Goal: Complete application form: Complete application form

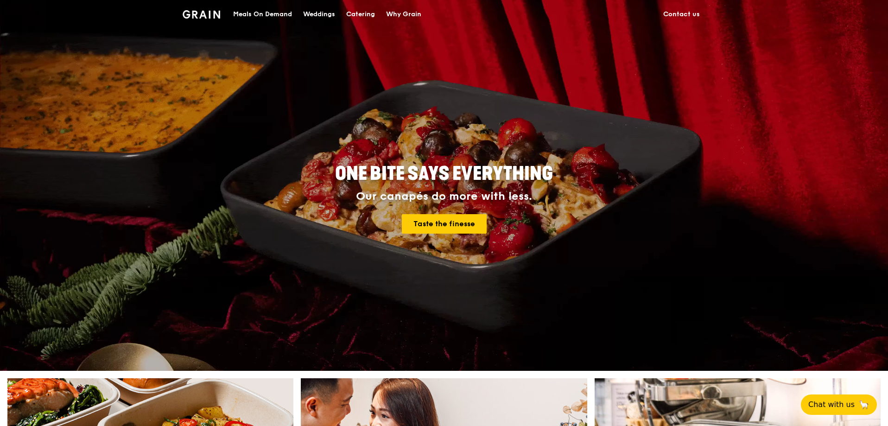
click at [363, 17] on div "Catering" at bounding box center [360, 14] width 29 height 28
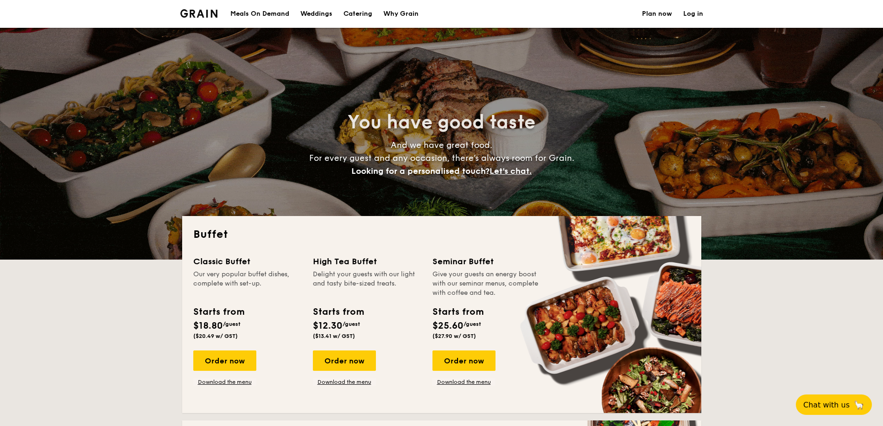
select select
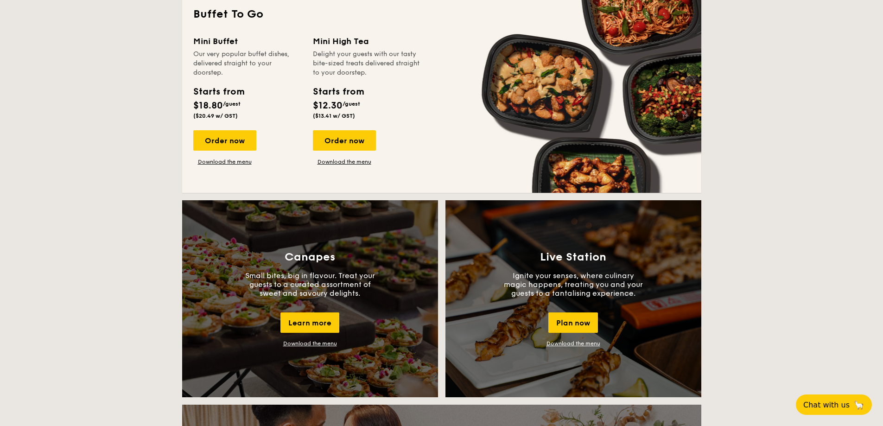
scroll to position [603, 0]
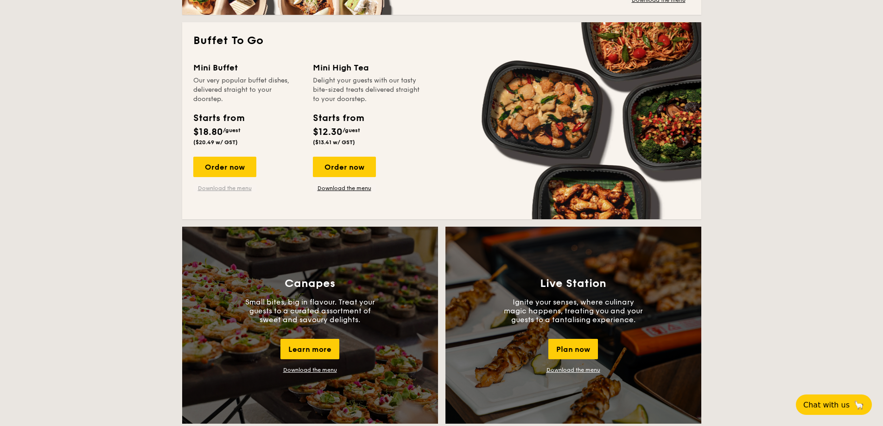
click at [227, 188] on link "Download the menu" at bounding box center [224, 187] width 63 height 7
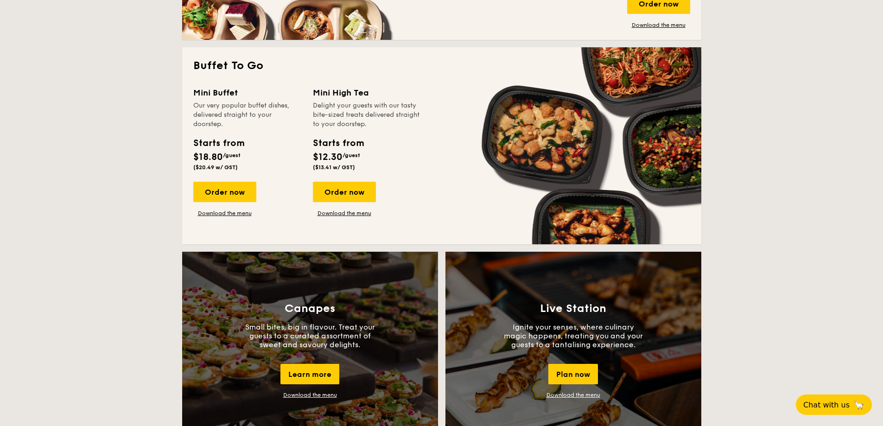
scroll to position [510, 0]
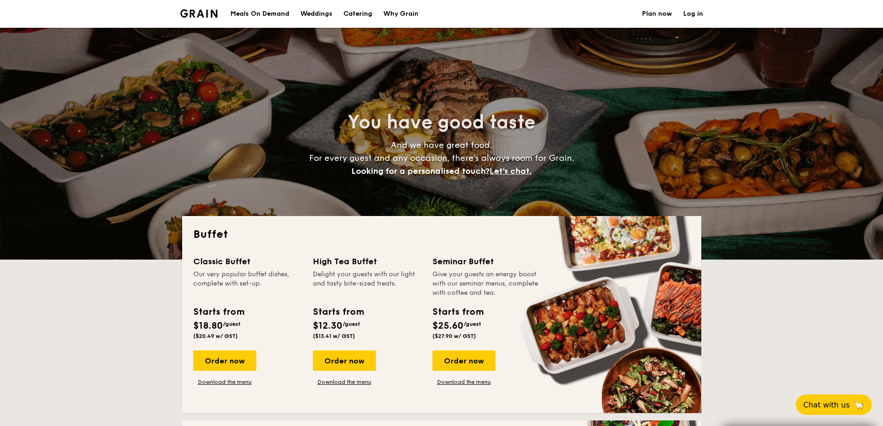
select select
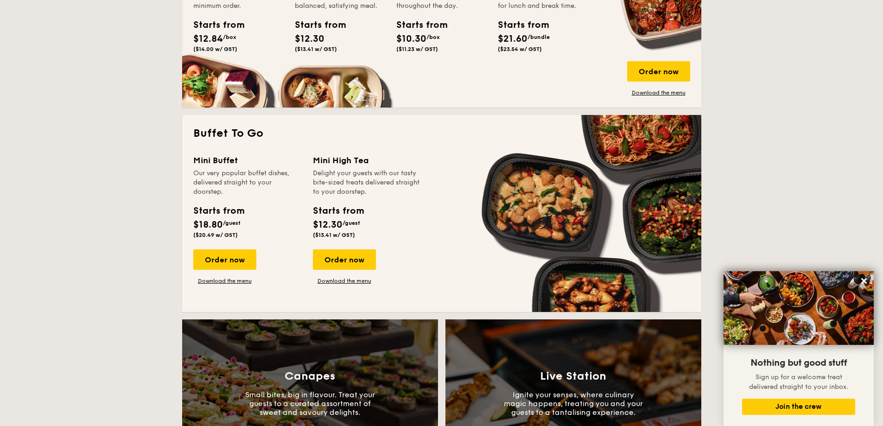
scroll to position [510, 0]
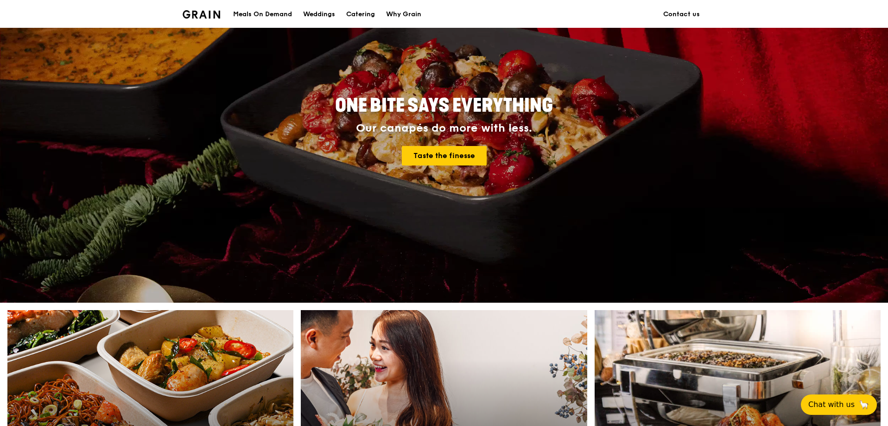
scroll to position [93, 0]
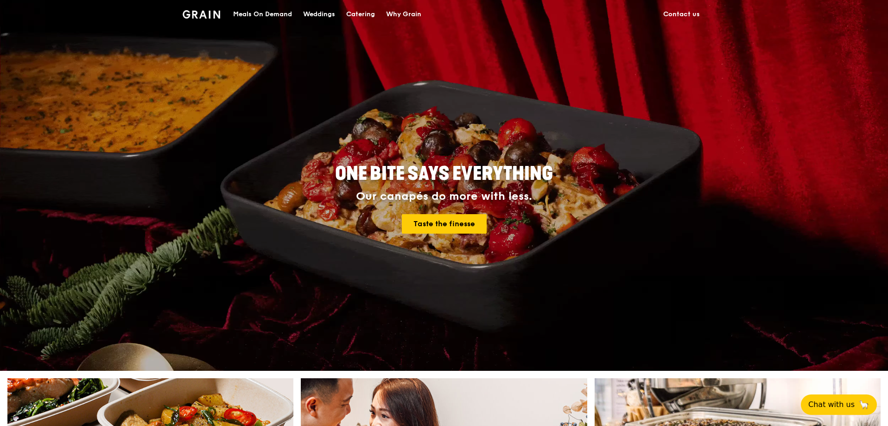
click at [358, 13] on div "Catering" at bounding box center [360, 14] width 29 height 28
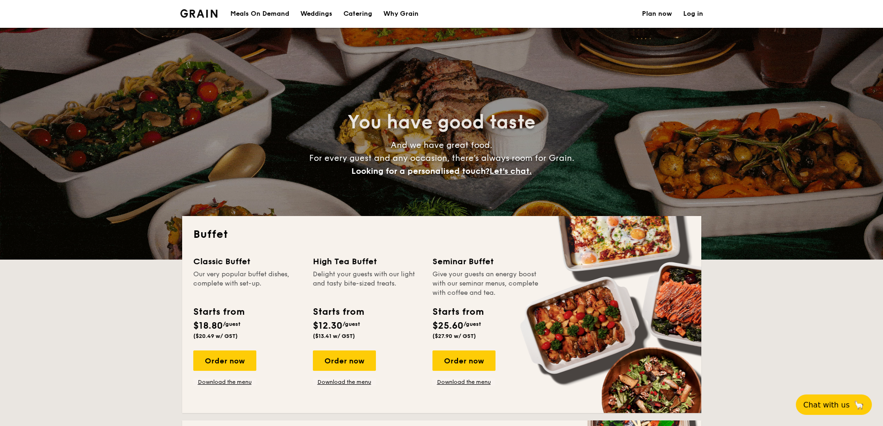
select select
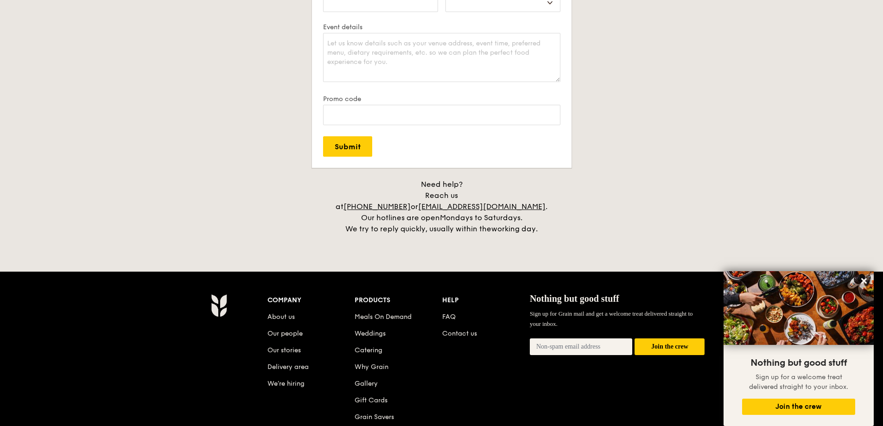
scroll to position [1808, 0]
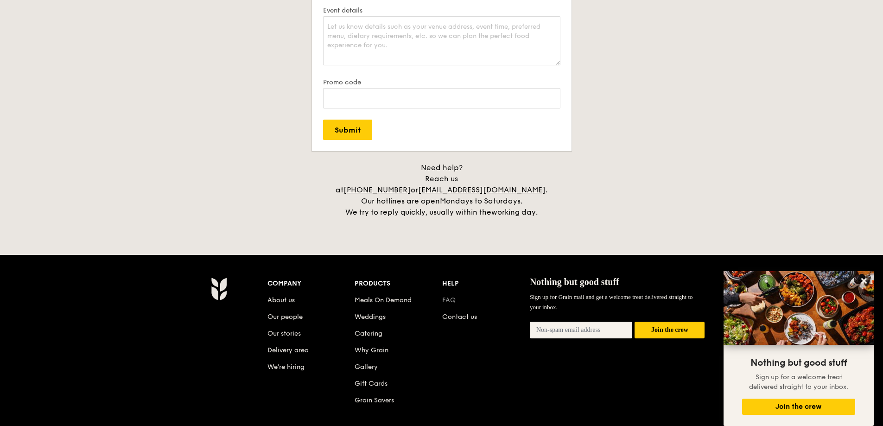
click at [444, 296] on link "FAQ" at bounding box center [448, 300] width 13 height 8
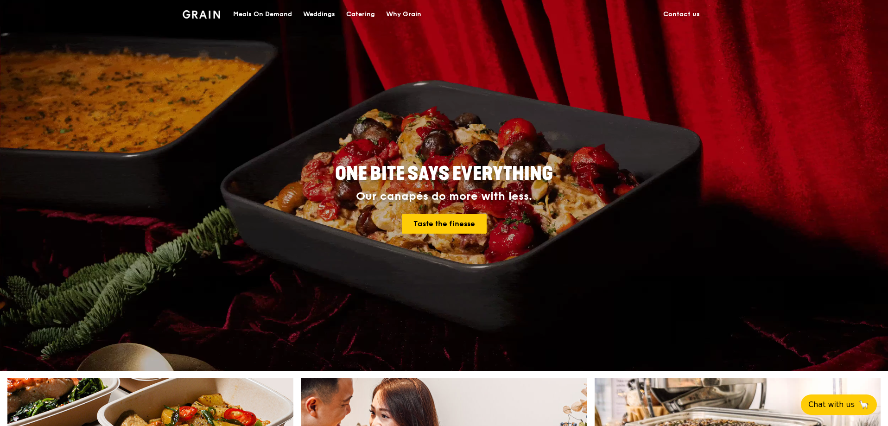
click at [669, 17] on link "Contact us" at bounding box center [682, 14] width 48 height 28
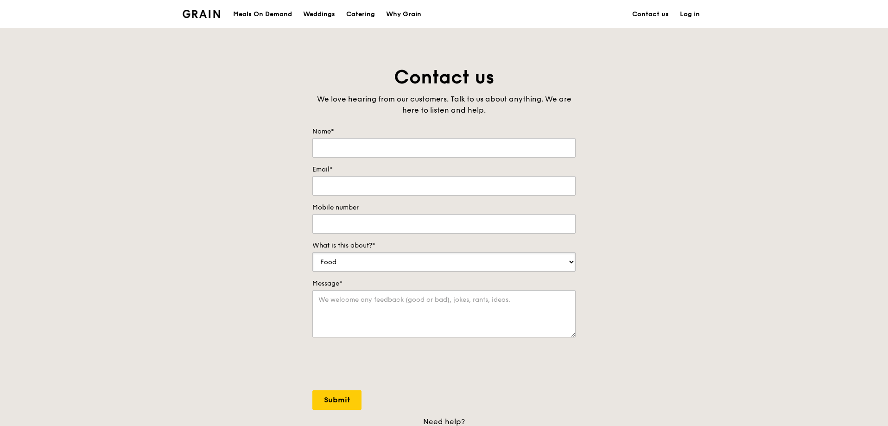
click at [371, 262] on select "Food Service Billing/Payment Catering Others" at bounding box center [443, 261] width 263 height 19
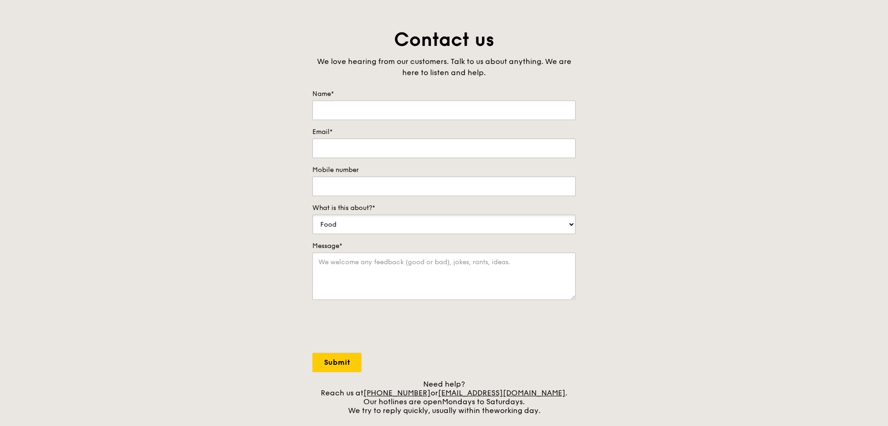
scroll to position [46, 0]
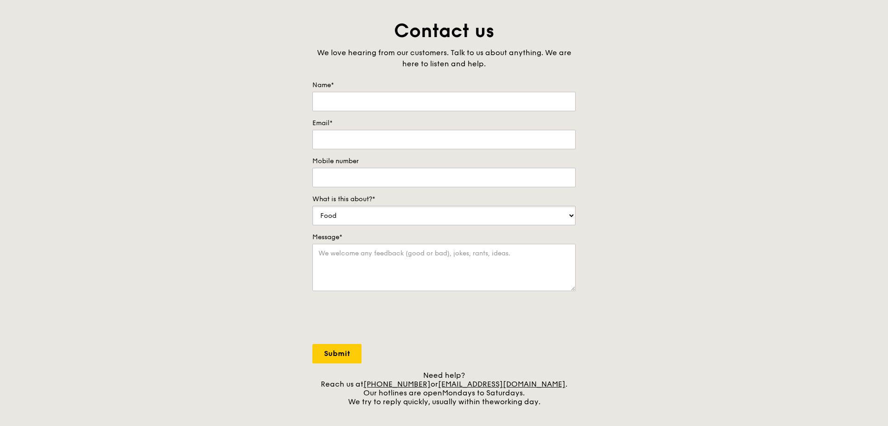
click at [381, 222] on select "Food Service Billing/Payment Catering Others" at bounding box center [443, 215] width 263 height 19
click at [397, 210] on select "Food Service Billing/Payment Catering Others" at bounding box center [443, 215] width 263 height 19
click at [629, 224] on div "Contact us We love hearing from our customers. Talk to us about anything. We ar…" at bounding box center [444, 213] width 888 height 388
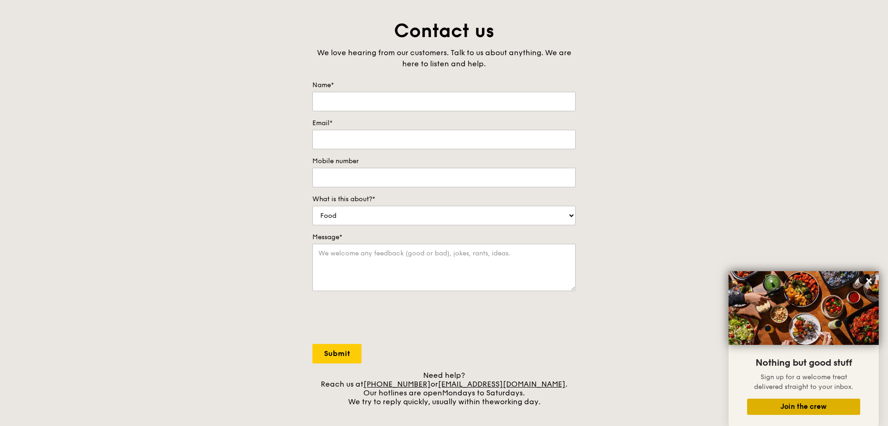
click at [807, 404] on button "Join the crew" at bounding box center [803, 407] width 113 height 16
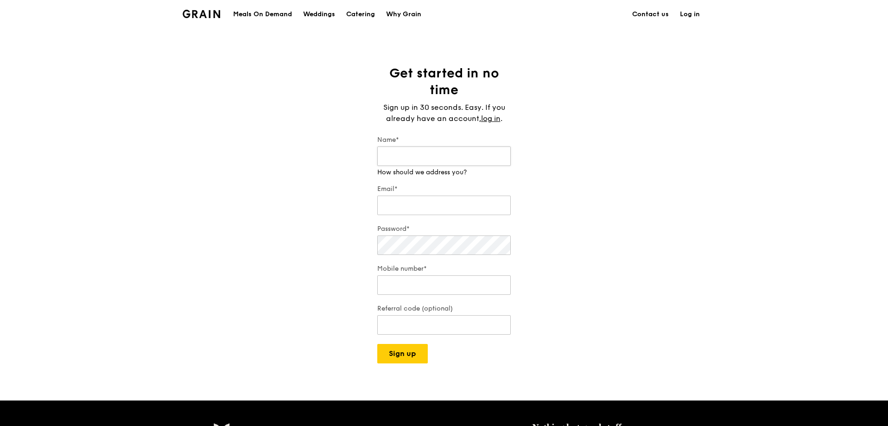
click at [447, 163] on input "Name*" at bounding box center [443, 155] width 133 height 19
type input "[PERSON_NAME]"
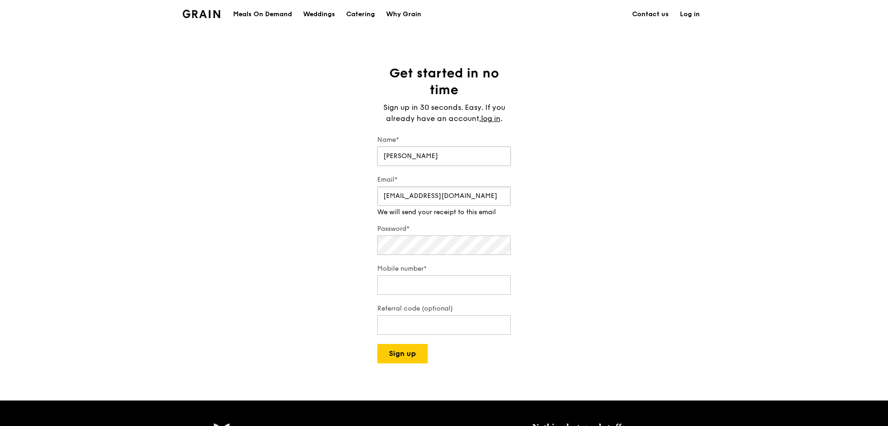
type input "[EMAIL_ADDRESS][DOMAIN_NAME]"
type input "97318203"
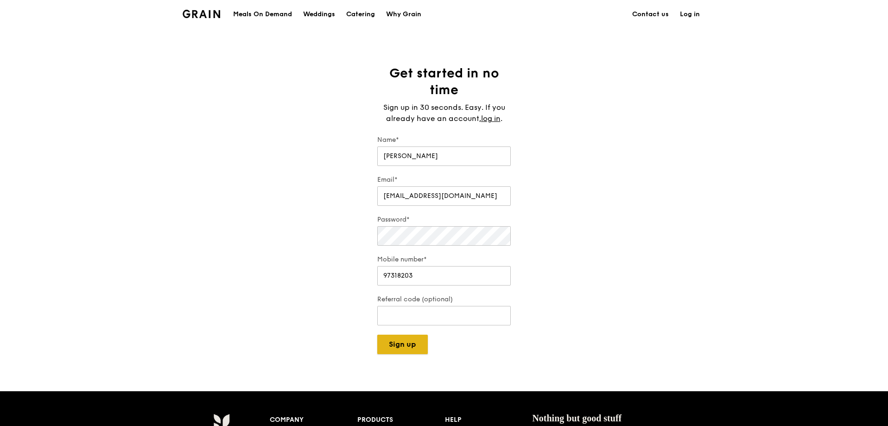
click at [414, 356] on div "Grain logo Meals On Demand Weddings Catering Why Grain Contact us Log in Get st…" at bounding box center [444, 333] width 888 height 666
click at [413, 347] on button "Sign up" at bounding box center [402, 344] width 51 height 19
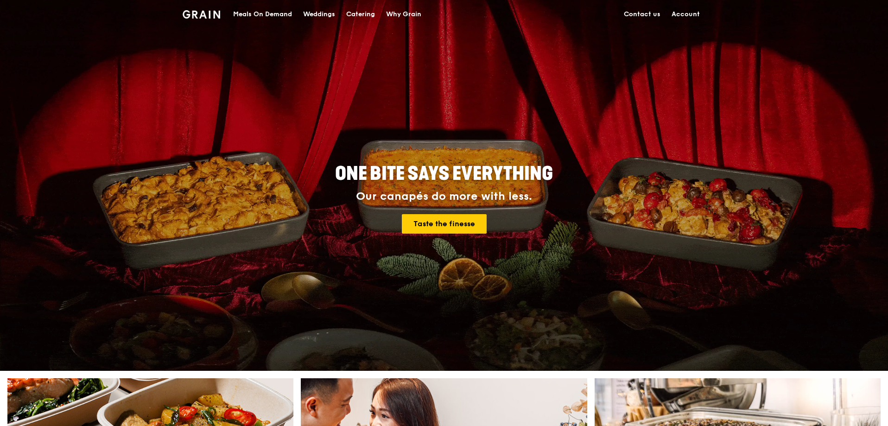
click at [689, 10] on link "Account" at bounding box center [685, 14] width 39 height 28
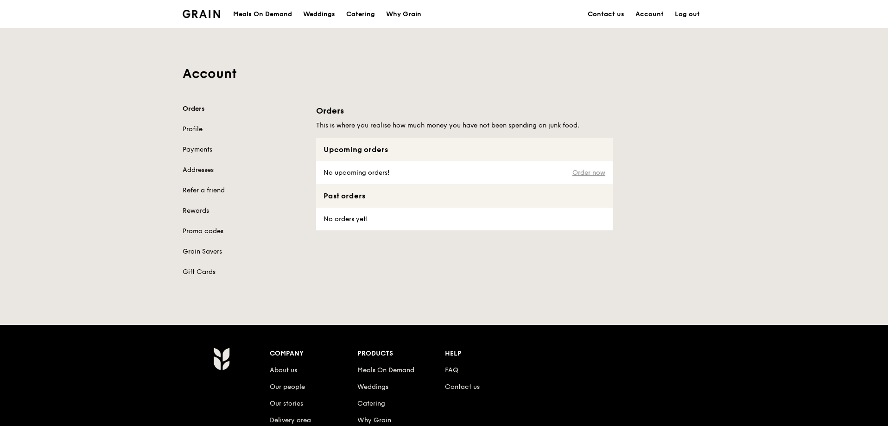
click at [583, 172] on link "Order now" at bounding box center [588, 172] width 33 height 7
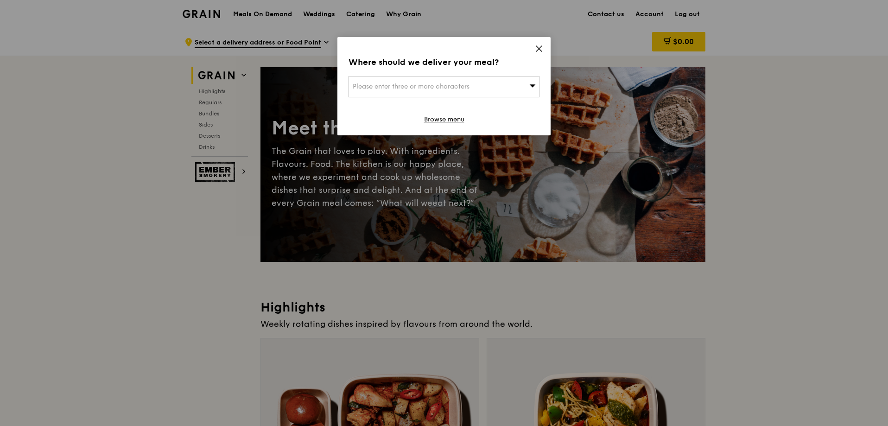
click at [504, 85] on div "Please enter three or more characters" at bounding box center [444, 86] width 191 height 21
click at [481, 63] on div "Where should we deliver your meal?" at bounding box center [444, 62] width 191 height 13
click at [461, 88] on span "Please enter three or more characters" at bounding box center [411, 87] width 117 height 8
type input "Home"
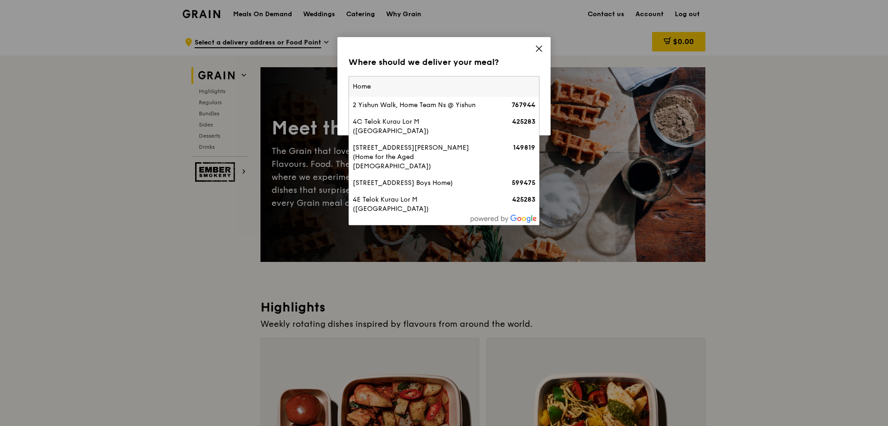
drag, startPoint x: 370, startPoint y: 89, endPoint x: 309, endPoint y: 87, distance: 61.7
click at [311, 87] on div "Where should we deliver your meal? Please enter three or more characters Home 2…" at bounding box center [444, 213] width 888 height 426
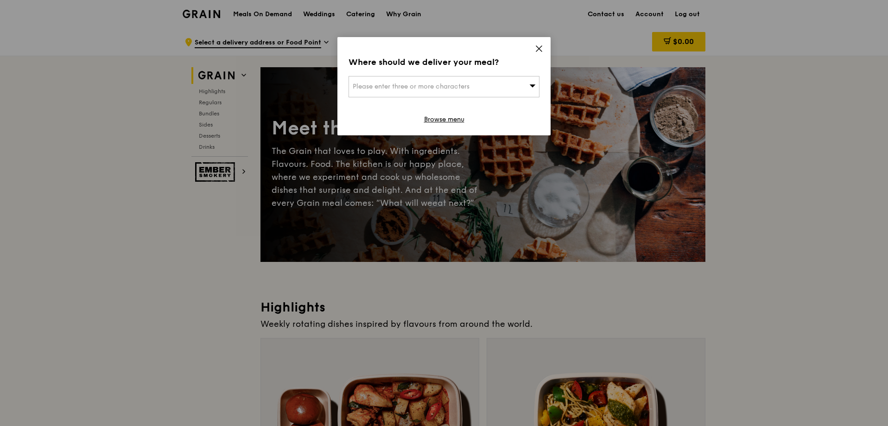
click at [383, 94] on div "Please enter three or more characters" at bounding box center [444, 86] width 191 height 21
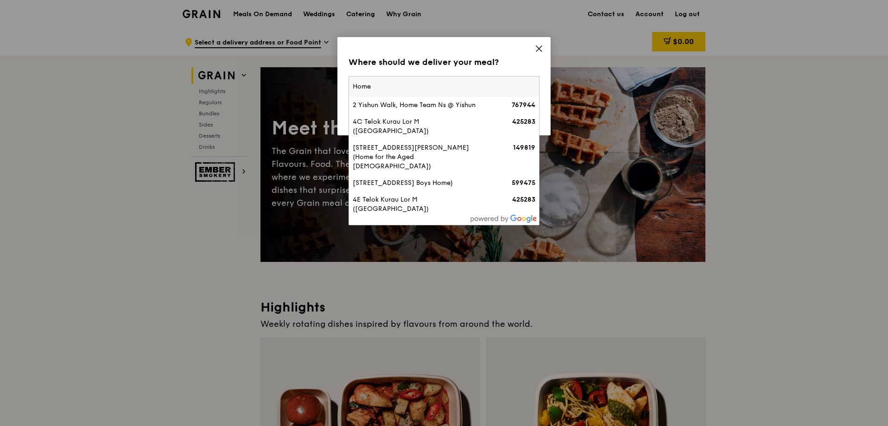
click at [400, 94] on input "Home" at bounding box center [444, 86] width 190 height 20
drag, startPoint x: 402, startPoint y: 95, endPoint x: 304, endPoint y: 86, distance: 98.7
click at [304, 86] on div "Where should we deliver your meal? Please enter three or more characters Home 2…" at bounding box center [444, 213] width 888 height 426
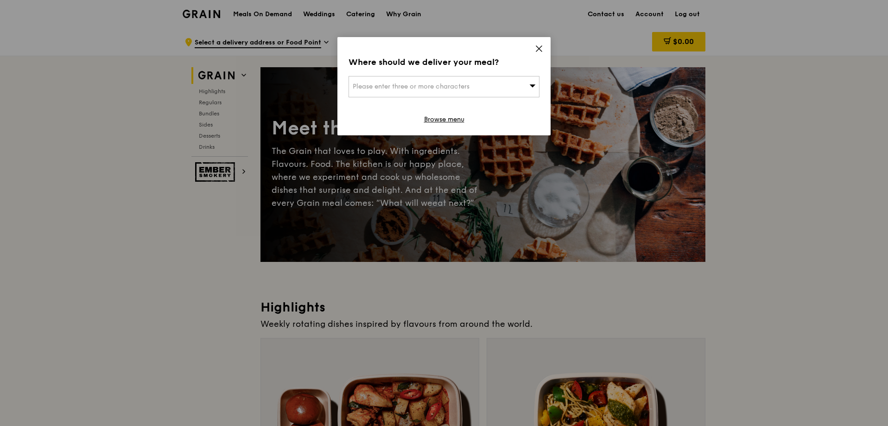
click at [356, 83] on span "Please enter three or more characters" at bounding box center [411, 87] width 117 height 8
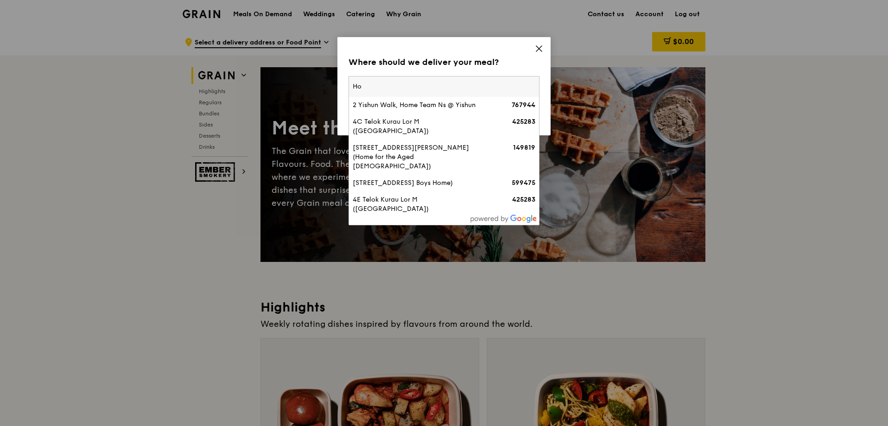
type input "H"
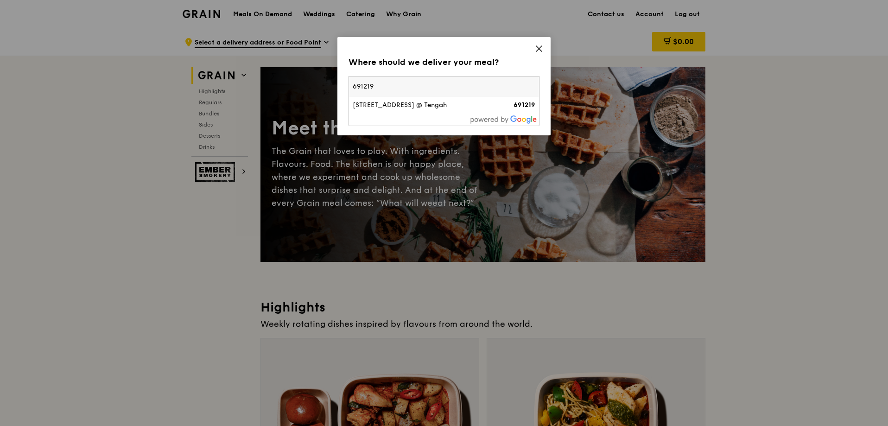
type input "691219"
click at [378, 110] on div "219A Tengah Garden Walk, Garden Court @ Tengah" at bounding box center [421, 105] width 137 height 9
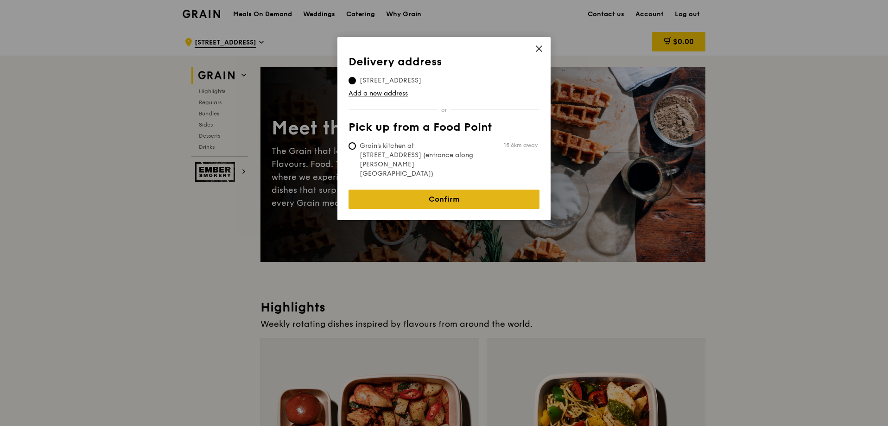
click at [449, 190] on link "Confirm" at bounding box center [444, 199] width 191 height 19
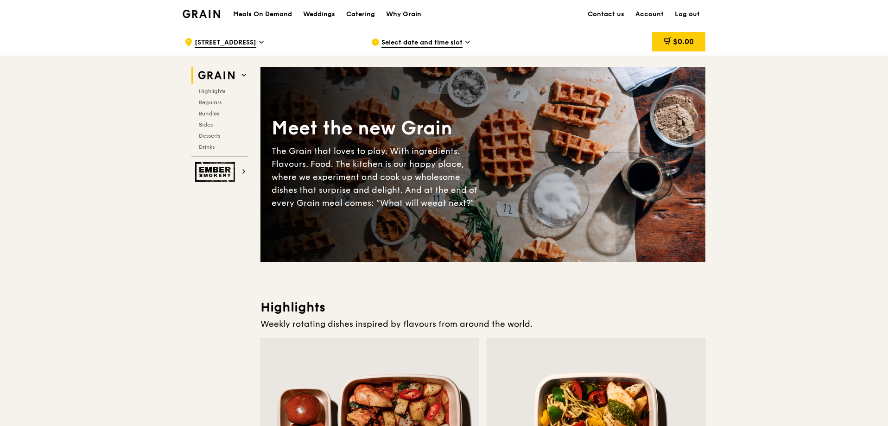
click at [445, 49] on div "Select date and time slot" at bounding box center [457, 42] width 172 height 28
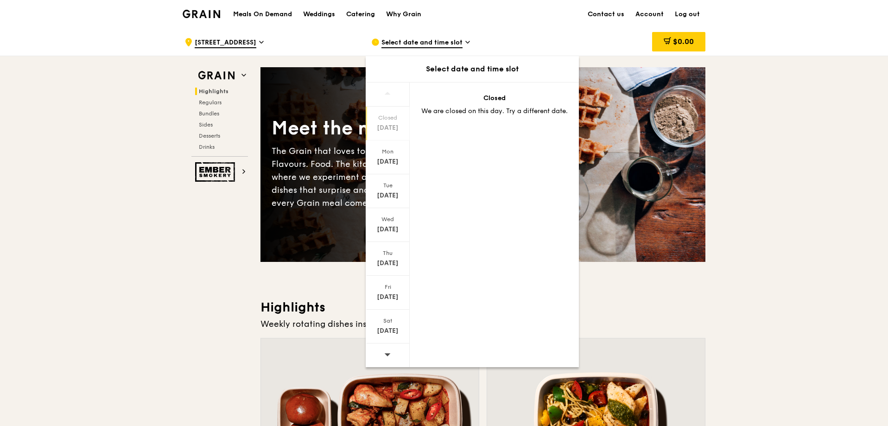
click at [390, 348] on span at bounding box center [387, 354] width 6 height 22
click at [390, 351] on span at bounding box center [387, 354] width 6 height 22
click at [520, 34] on div "Select date and time slot" at bounding box center [457, 42] width 172 height 28
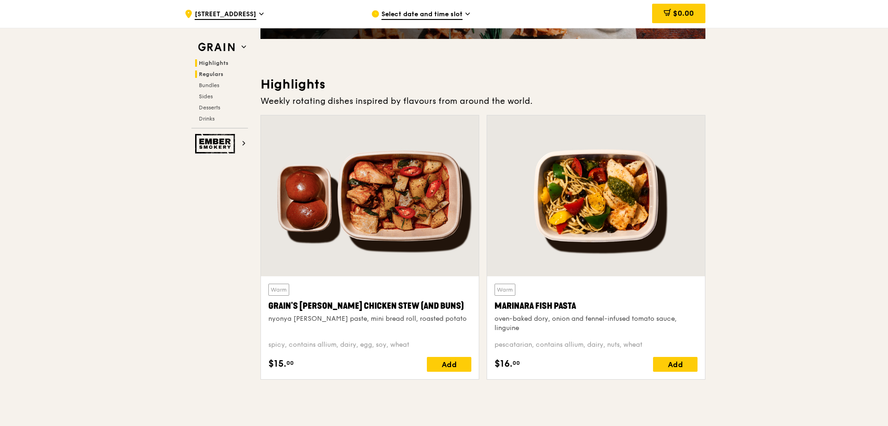
click at [209, 74] on span "Regulars" at bounding box center [211, 74] width 25 height 6
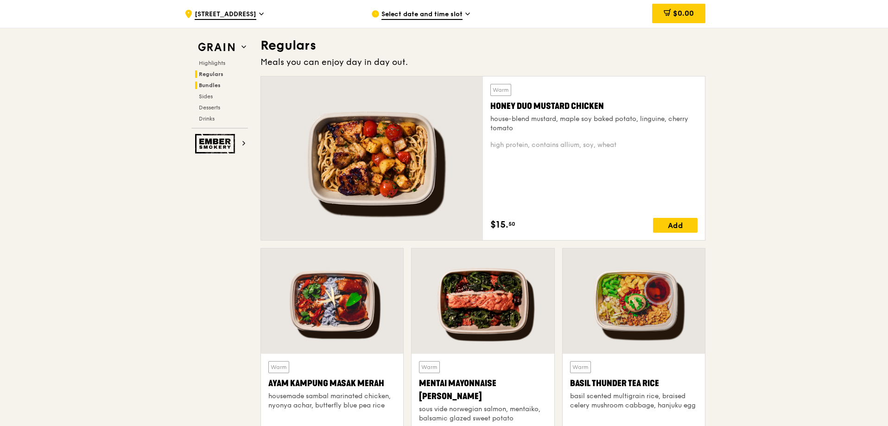
click at [211, 87] on span "Bundles" at bounding box center [210, 85] width 22 height 6
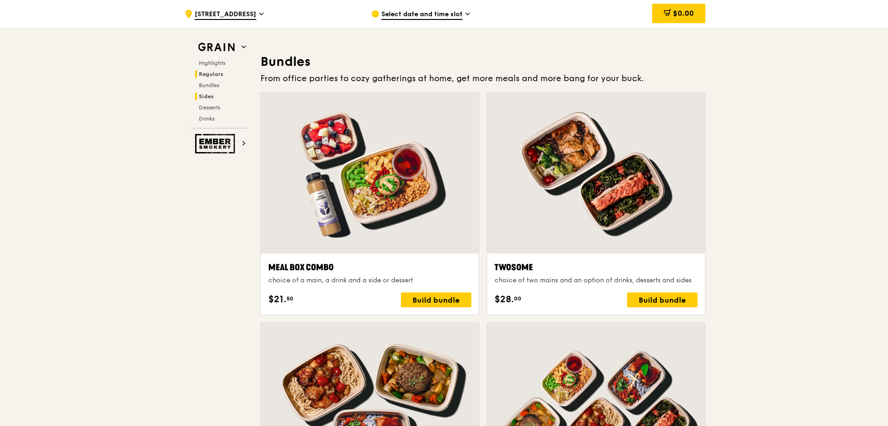
scroll to position [1335, 0]
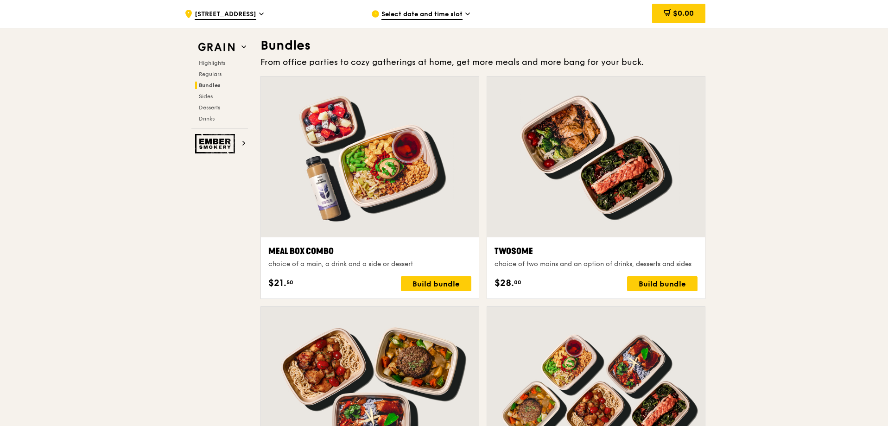
click at [206, 102] on div "Highlights Regulars Bundles Sides Desserts Drinks" at bounding box center [219, 90] width 57 height 63
click at [207, 98] on span "Sides" at bounding box center [206, 96] width 15 height 6
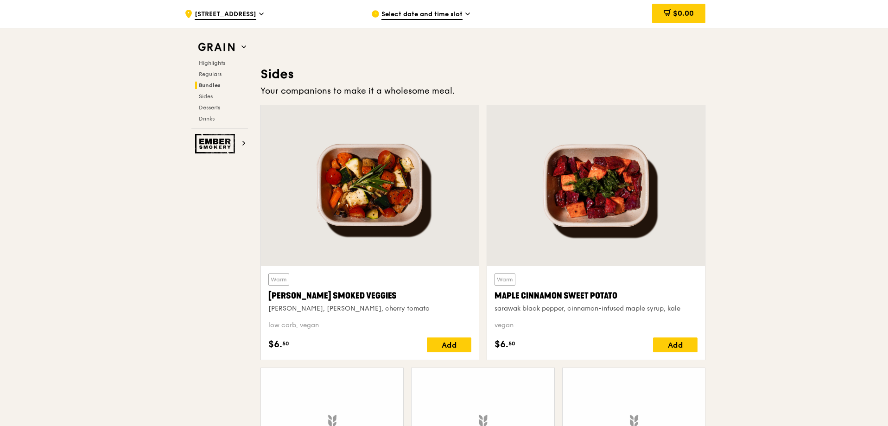
scroll to position [2065, 0]
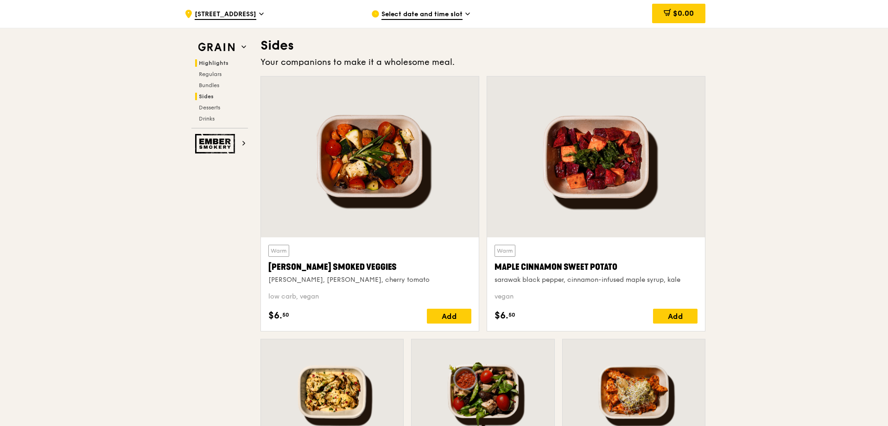
click at [212, 64] on span "Highlights" at bounding box center [214, 63] width 30 height 6
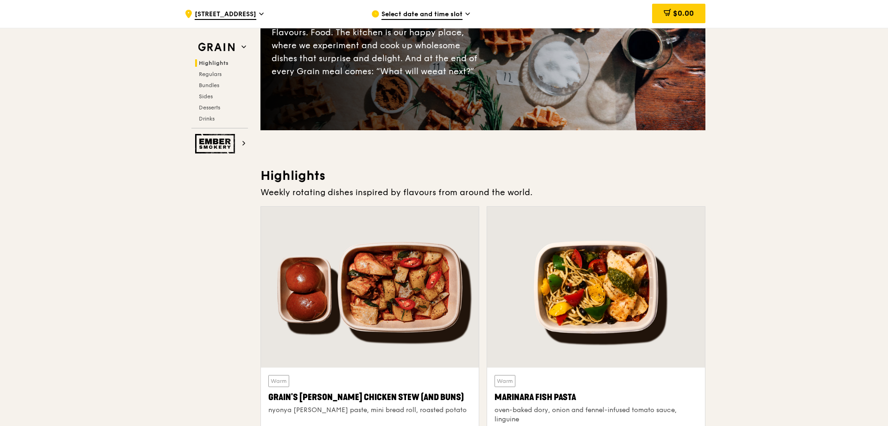
scroll to position [0, 0]
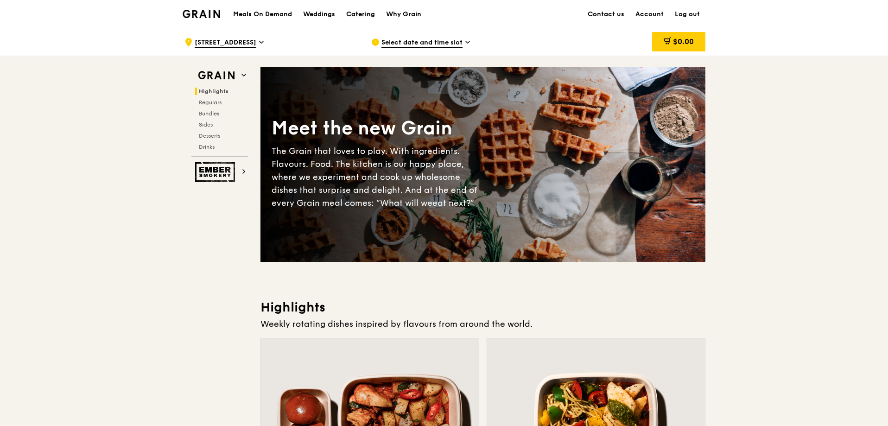
click at [371, 14] on div "Catering" at bounding box center [360, 14] width 29 height 28
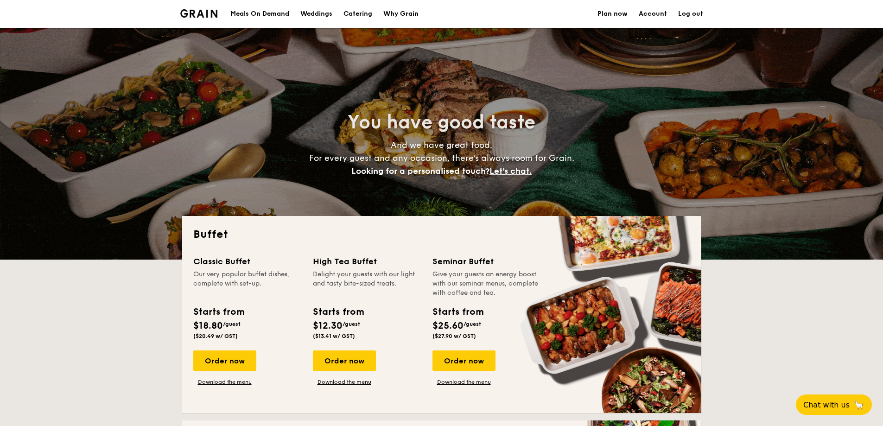
select select
click at [507, 169] on span "Let's chat." at bounding box center [510, 171] width 42 height 10
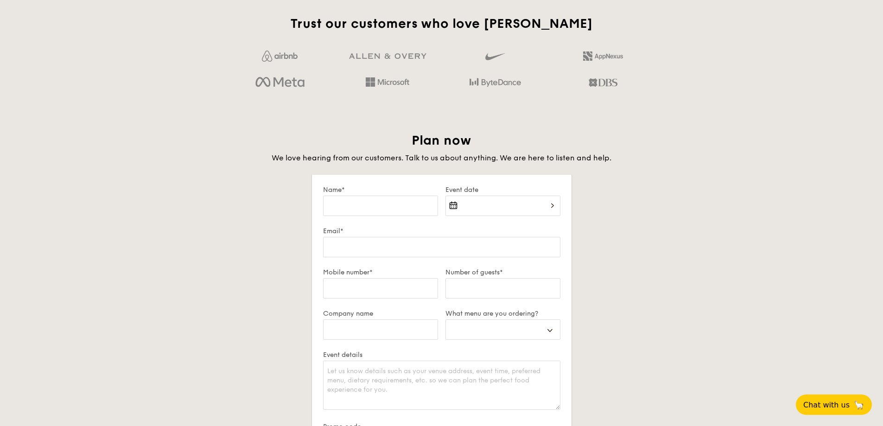
scroll to position [1591, 0]
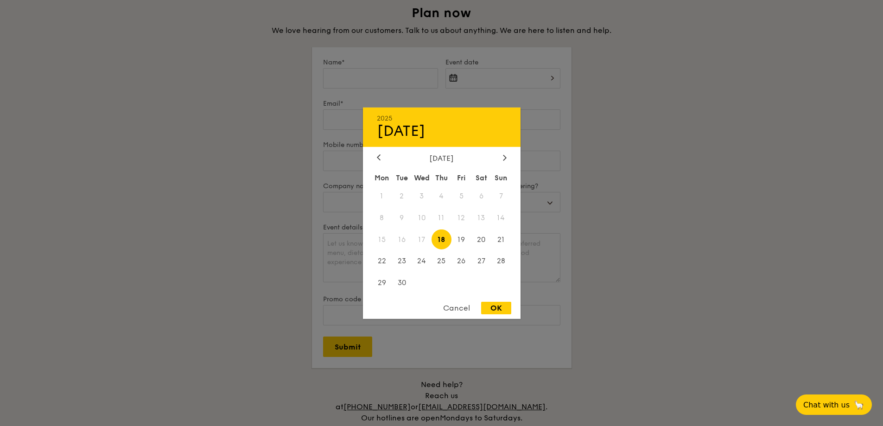
click at [489, 80] on div "2025 Sep [DATE] Tue Wed Thu Fri Sat Sun 1 2 3 4 5 6 7 8 9 10 11 12 13 14 15 16 …" at bounding box center [502, 84] width 115 height 32
click at [502, 154] on div at bounding box center [505, 157] width 8 height 9
click at [483, 219] on span "11" at bounding box center [481, 218] width 20 height 20
click at [501, 307] on div "OK" at bounding box center [496, 308] width 30 height 13
type input "Oct 11, 2025"
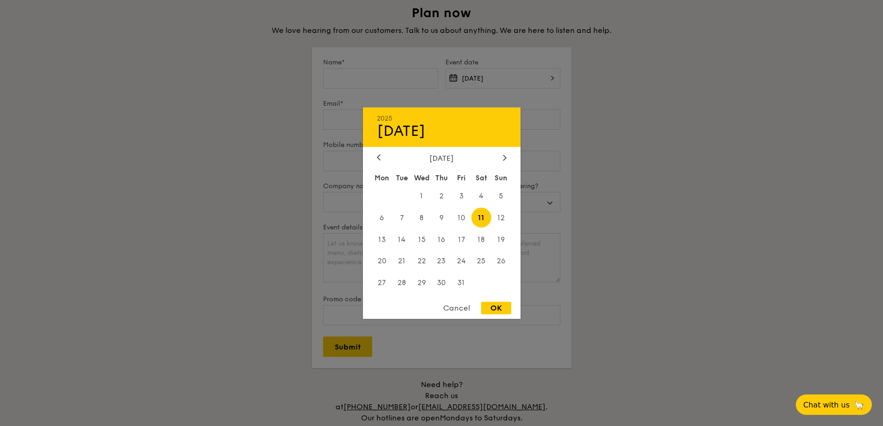
select select
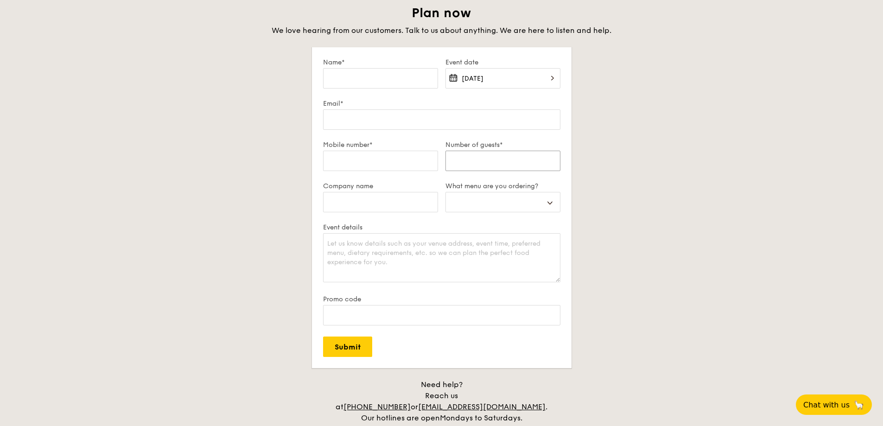
click at [488, 156] on input "Number of guests*" at bounding box center [502, 161] width 115 height 20
type input "2"
select select
type input "20"
select select
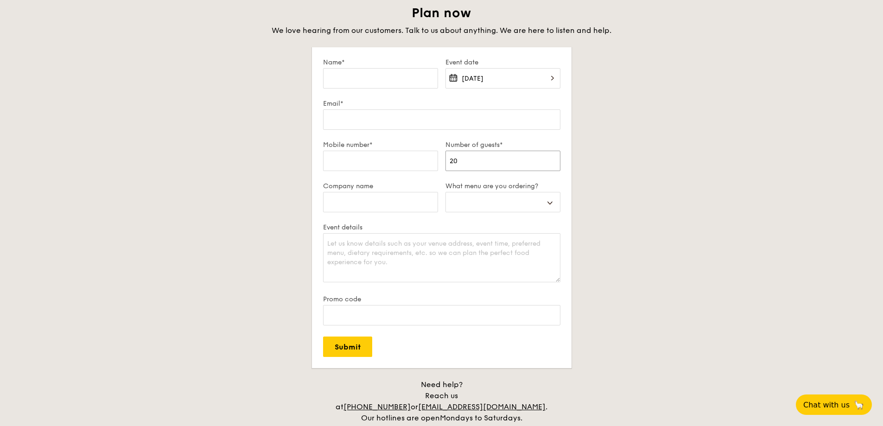
type input "20"
click at [485, 203] on select "Buffet Mini Buffet High Tea Canapés Meal Boxes Wedding" at bounding box center [502, 202] width 115 height 20
select select "miniBuffet"
click at [445, 192] on select "Buffet Mini Buffet High Tea Canapés Meal Boxes Wedding" at bounding box center [502, 202] width 115 height 20
click at [396, 206] on input "Company name" at bounding box center [380, 202] width 115 height 20
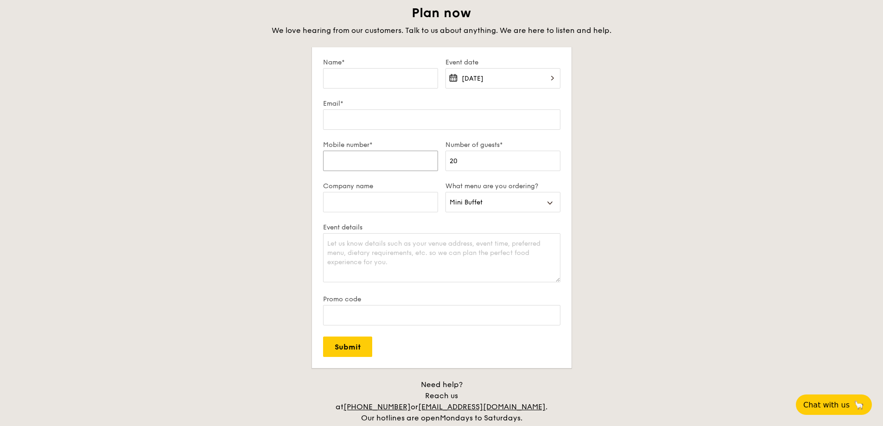
click at [350, 164] on input "Mobile number*" at bounding box center [380, 161] width 115 height 20
type input "97318203"
click at [392, 122] on input "Email*" at bounding box center [441, 119] width 237 height 20
type input "nictengzf@gmail.com"
click at [364, 76] on input "Name*" at bounding box center [380, 78] width 115 height 20
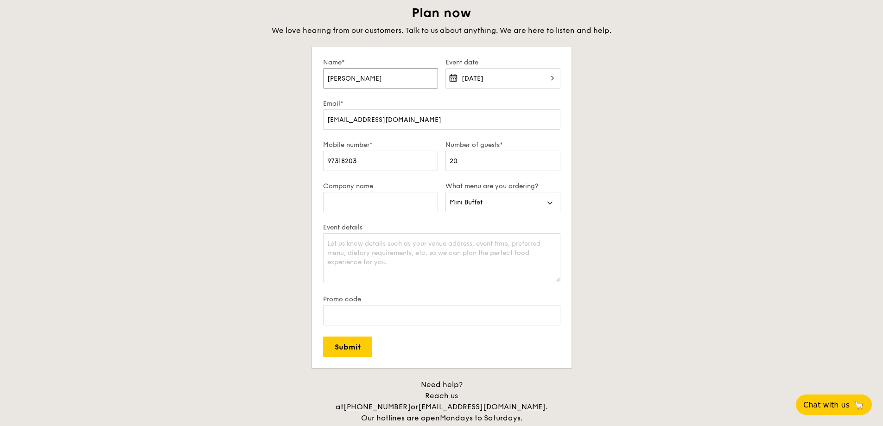
type input "Nicholas Teng"
click at [367, 245] on textarea "Event details" at bounding box center [441, 257] width 237 height 49
type textarea "E"
type textarea "H"
type textarea "Address: 219A Tengah Garden Walk #08-50 Date: 11 October 2025 Time: 1130hr"
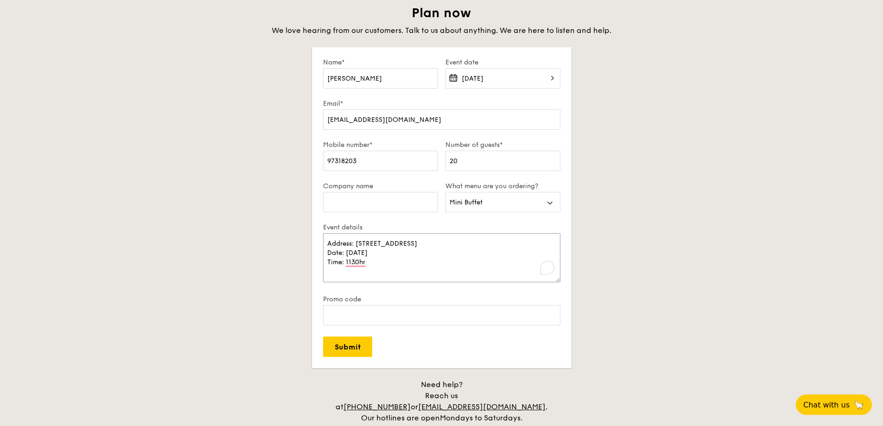
click at [370, 260] on textarea "Address: 219A Tengah Garden Walk #08-50 Date: 11 October 2025 Time: 1130hr" at bounding box center [441, 257] width 237 height 49
drag, startPoint x: 366, startPoint y: 263, endPoint x: 318, endPoint y: 241, distance: 52.9
click at [318, 241] on form "Name* Nicholas Teng Event date Oct 11, 2025 Email* nictengzf@gmail.com Mobile n…" at bounding box center [442, 207] width 260 height 321
click at [478, 222] on div "Buffet Mini Buffet High Tea Canapés Meal Boxes Wedding" at bounding box center [502, 208] width 115 height 32
click at [439, 314] on input "Promo code" at bounding box center [441, 315] width 237 height 20
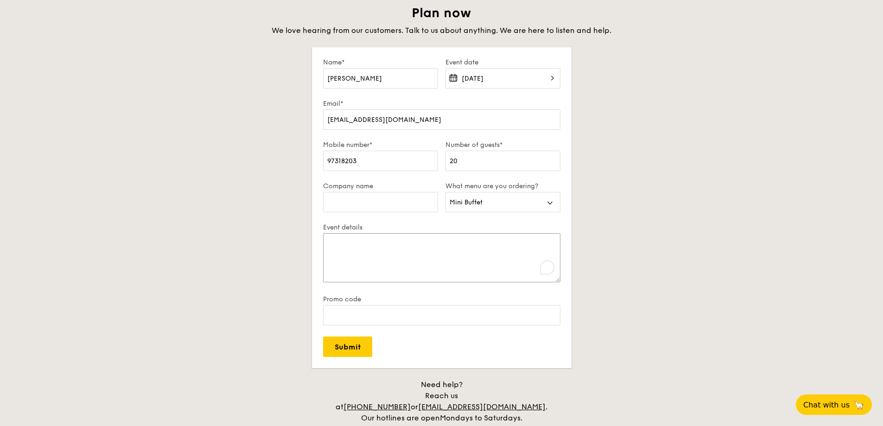
click at [391, 260] on textarea "Event details" at bounding box center [441, 257] width 237 height 49
drag, startPoint x: 373, startPoint y: 260, endPoint x: 332, endPoint y: 227, distance: 52.4
click at [332, 227] on div "Event details" at bounding box center [441, 259] width 237 height 72
click at [368, 240] on textarea "Event details" at bounding box center [441, 257] width 237 height 49
paste textarea "Address: 219A Tengah Garden Walk #08-50 Date: 11 October 2025 Time: 1130hr"
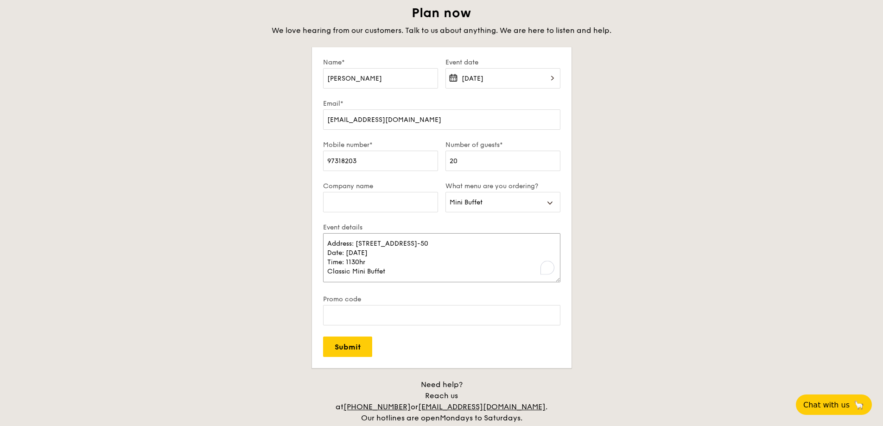
type textarea "Address: 219A Tengah Garden Walk #08-50 Date: 11 October 2025 Time: 1130hr Clas…"
click at [433, 254] on textarea "Address: 219A Tengah Garden Walk #08-50 Date: 11 October 2025 Time: 1130hr Clas…" at bounding box center [441, 257] width 237 height 49
click at [413, 263] on textarea "Address: 219A Tengah Garden Walk #08-50 Date: 11 October 2025 Time: 1130hr Clas…" at bounding box center [441, 257] width 237 height 49
click at [356, 350] on input "Submit" at bounding box center [347, 347] width 49 height 20
select select
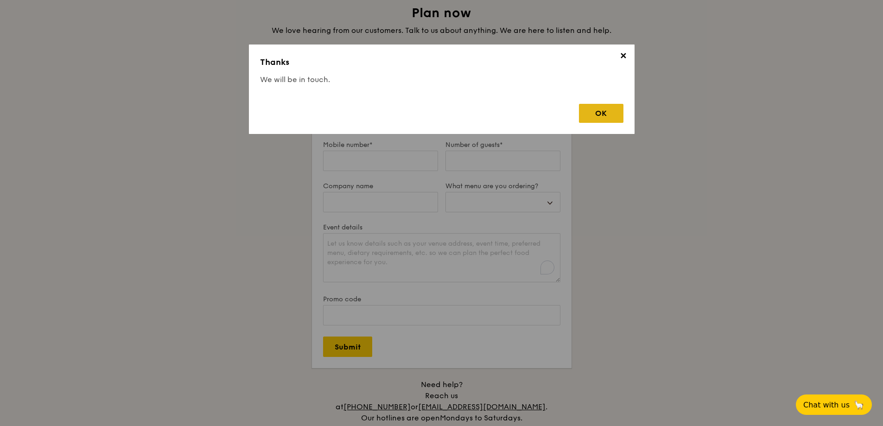
click at [595, 110] on div "OK" at bounding box center [601, 113] width 44 height 19
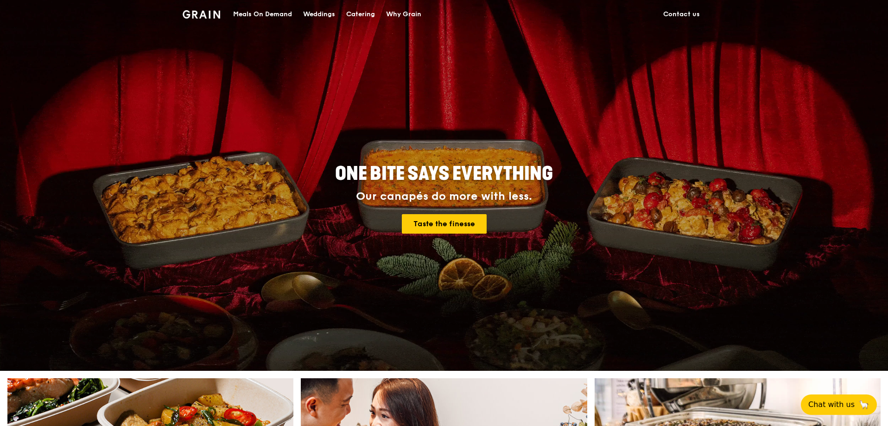
click at [350, 11] on div "Catering" at bounding box center [360, 14] width 29 height 28
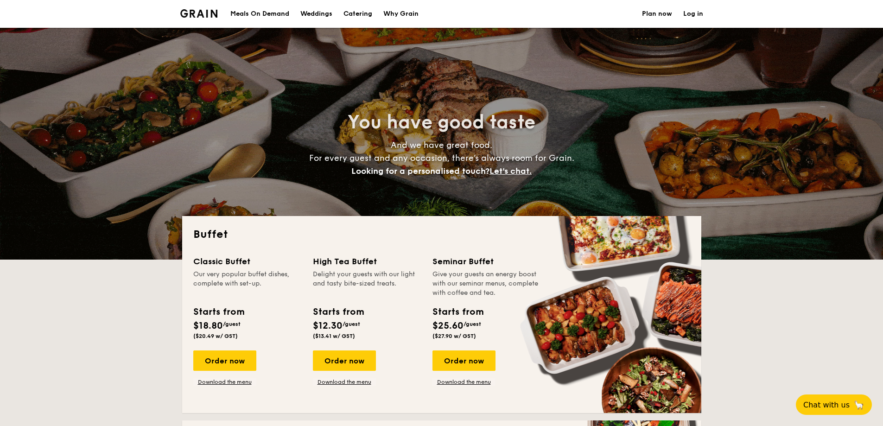
select select
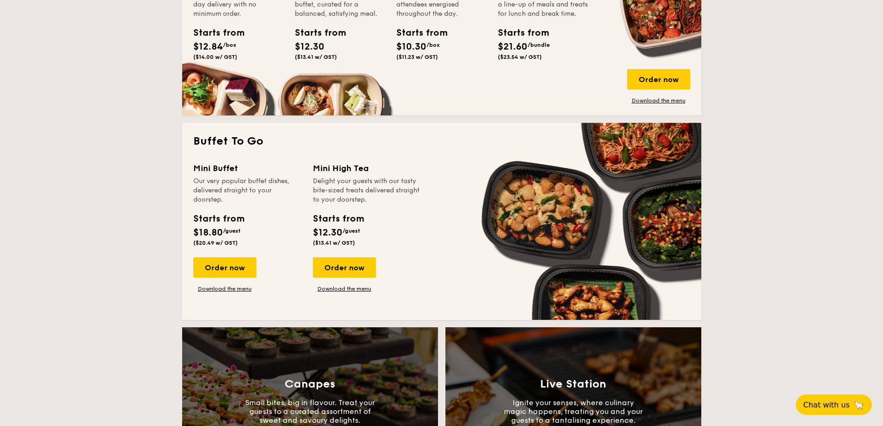
scroll to position [510, 0]
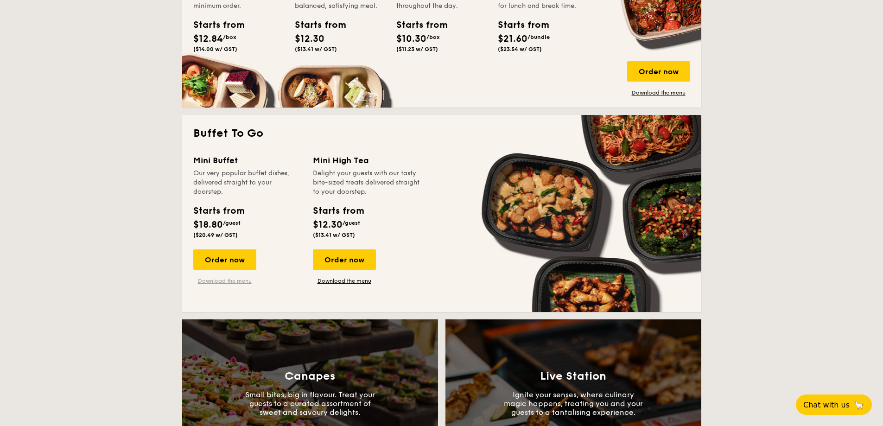
click at [224, 281] on link "Download the menu" at bounding box center [224, 280] width 63 height 7
